Goal: Task Accomplishment & Management: Complete application form

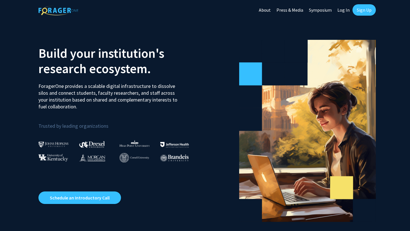
click at [340, 14] on link "Log In" at bounding box center [344, 10] width 18 height 20
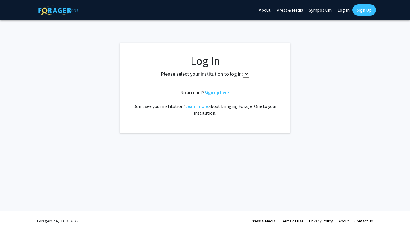
select select
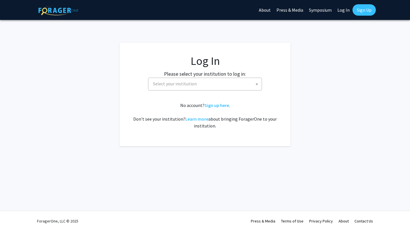
click at [364, 10] on link "Sign Up" at bounding box center [364, 9] width 23 height 11
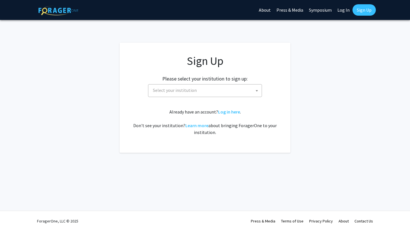
click at [229, 93] on span "Select your institution" at bounding box center [206, 91] width 111 height 12
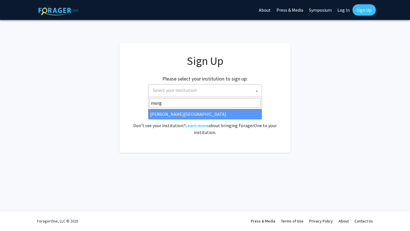
type input "morg"
select select "20"
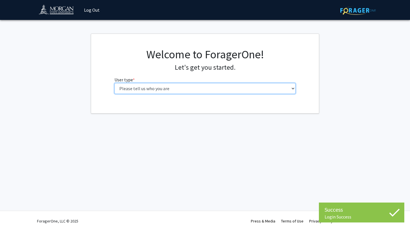
click at [187, 90] on select "Please tell us who you are Undergraduate Student Master's Student Doctoral Cand…" at bounding box center [205, 88] width 181 height 11
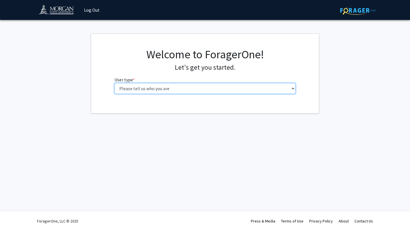
click at [168, 87] on select "Please tell us who you are Undergraduate Student Master's Student Doctoral Cand…" at bounding box center [205, 88] width 181 height 11
select select "1: undergrad"
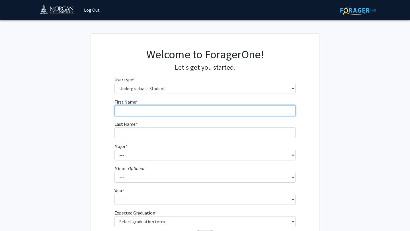
click at [173, 113] on input "First Name * required" at bounding box center [205, 110] width 181 height 11
type input "[PERSON_NAME]"
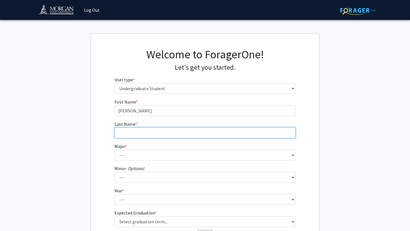
click at [182, 134] on input "Last Name * required" at bounding box center [205, 133] width 181 height 11
type input "[PERSON_NAME]"
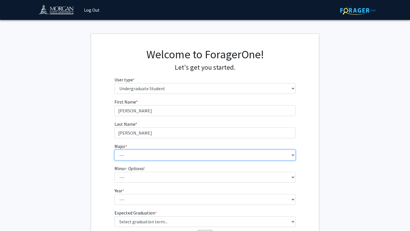
click at [186, 153] on select "--- Accounting Actuarial Science Applied Liberal Studies Architecture and Envir…" at bounding box center [205, 155] width 181 height 11
click at [158, 156] on select "--- Accounting Actuarial Science Applied Liberal Studies Architecture and Envir…" at bounding box center [205, 155] width 181 height 11
select select "5: 1595"
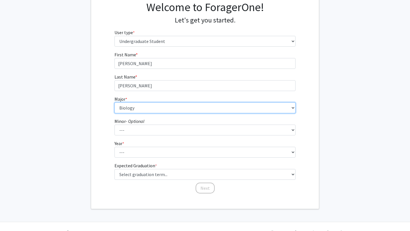
scroll to position [58, 0]
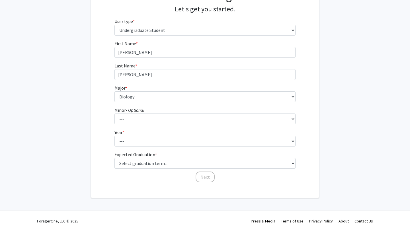
click at [138, 147] on form "First Name * required [PERSON_NAME] Last Name * required [PERSON_NAME] * requir…" at bounding box center [205, 108] width 181 height 137
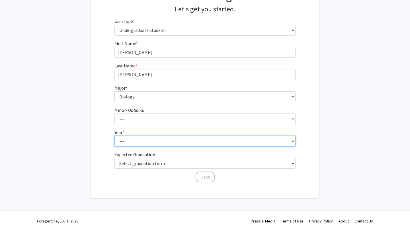
click at [134, 141] on select "--- First-year Sophomore Junior Senior Postbaccalaureate Certificate" at bounding box center [205, 141] width 181 height 11
select select "1: first-year"
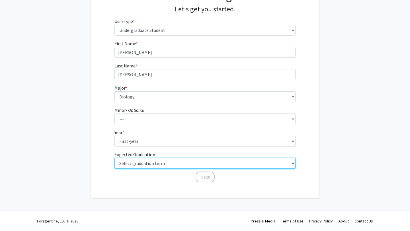
click at [157, 163] on select "Select graduation term... Spring 2025 Summer 2025 Fall 2025 Winter 2025 Spring …" at bounding box center [205, 163] width 181 height 11
select select "17: spring_2029"
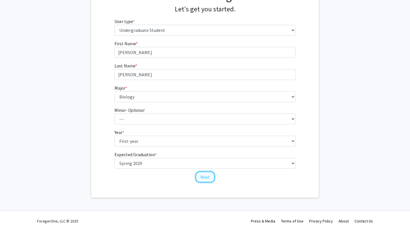
click at [210, 178] on button "Next" at bounding box center [205, 177] width 19 height 11
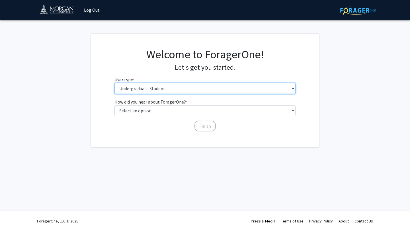
click at [170, 85] on select "Please tell us who you are Undergraduate Student Master's Student Doctoral Cand…" at bounding box center [205, 88] width 181 height 11
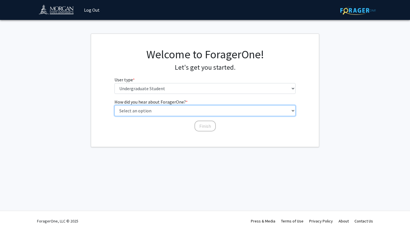
click at [164, 112] on select "Select an option Peer/student recommendation Faculty/staff recommendation Unive…" at bounding box center [205, 110] width 181 height 11
select select "2: faculty_recommendation"
click at [180, 112] on select "Select an option Peer/student recommendation Faculty/staff recommendation Unive…" at bounding box center [205, 110] width 181 height 11
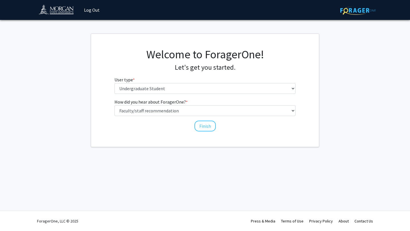
click at [200, 132] on div "Welcome to ForagerOne! Let's get you started. User type * required Please tell …" at bounding box center [205, 90] width 228 height 113
click at [200, 126] on button "Finish" at bounding box center [205, 126] width 21 height 11
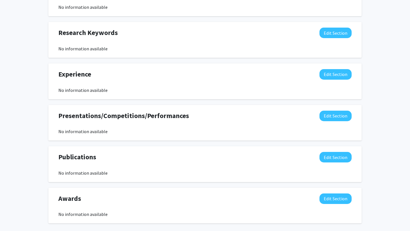
scroll to position [303, 0]
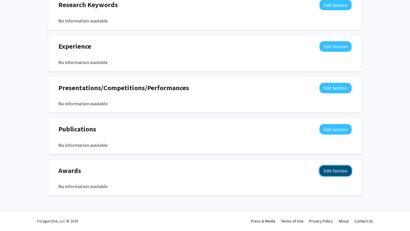
click at [332, 172] on button "Edit Section" at bounding box center [336, 171] width 32 height 11
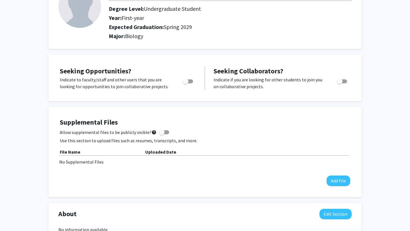
scroll to position [0, 0]
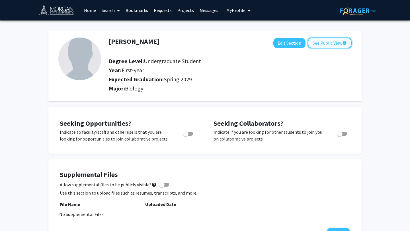
click at [319, 40] on button "See Public View help" at bounding box center [330, 43] width 44 height 11
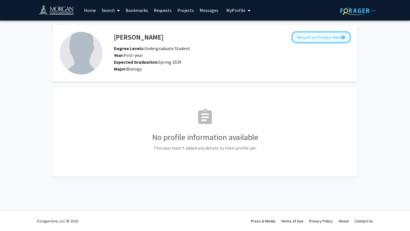
click at [316, 36] on button "Return to Private View help" at bounding box center [321, 37] width 58 height 11
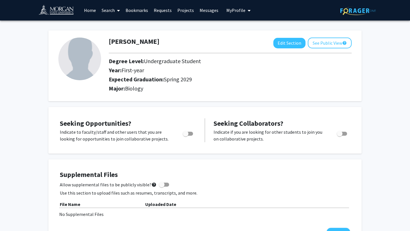
click at [187, 135] on span "Toggle" at bounding box center [186, 134] width 6 height 6
click at [186, 136] on input "Are you actively seeking opportunities?" at bounding box center [185, 136] width 0 height 0
checkbox input "true"
click at [340, 131] on span "Toggle" at bounding box center [340, 134] width 6 height 6
click at [340, 136] on input "Would you like to receive other student requests to work with you?" at bounding box center [340, 136] width 0 height 0
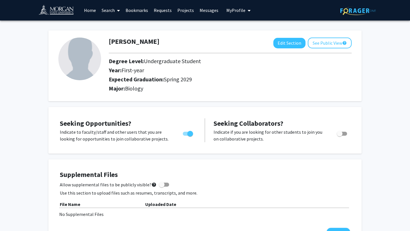
checkbox input "true"
